Goal: Task Accomplishment & Management: Manage account settings

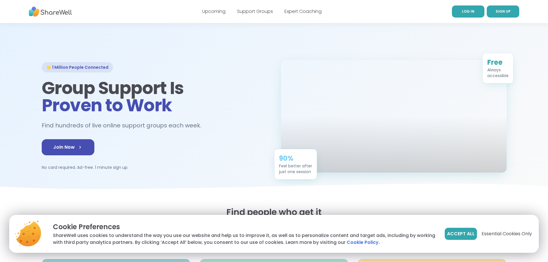
click at [464, 8] on link "LOG IN" at bounding box center [468, 11] width 33 height 12
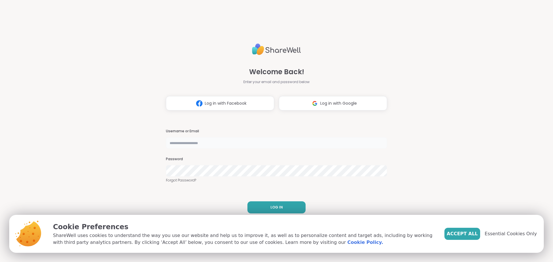
click at [220, 145] on input "text" at bounding box center [276, 143] width 221 height 12
type input "**********"
click at [267, 209] on button "LOG IN" at bounding box center [276, 208] width 58 height 12
